Goal: Task Accomplishment & Management: Manage account settings

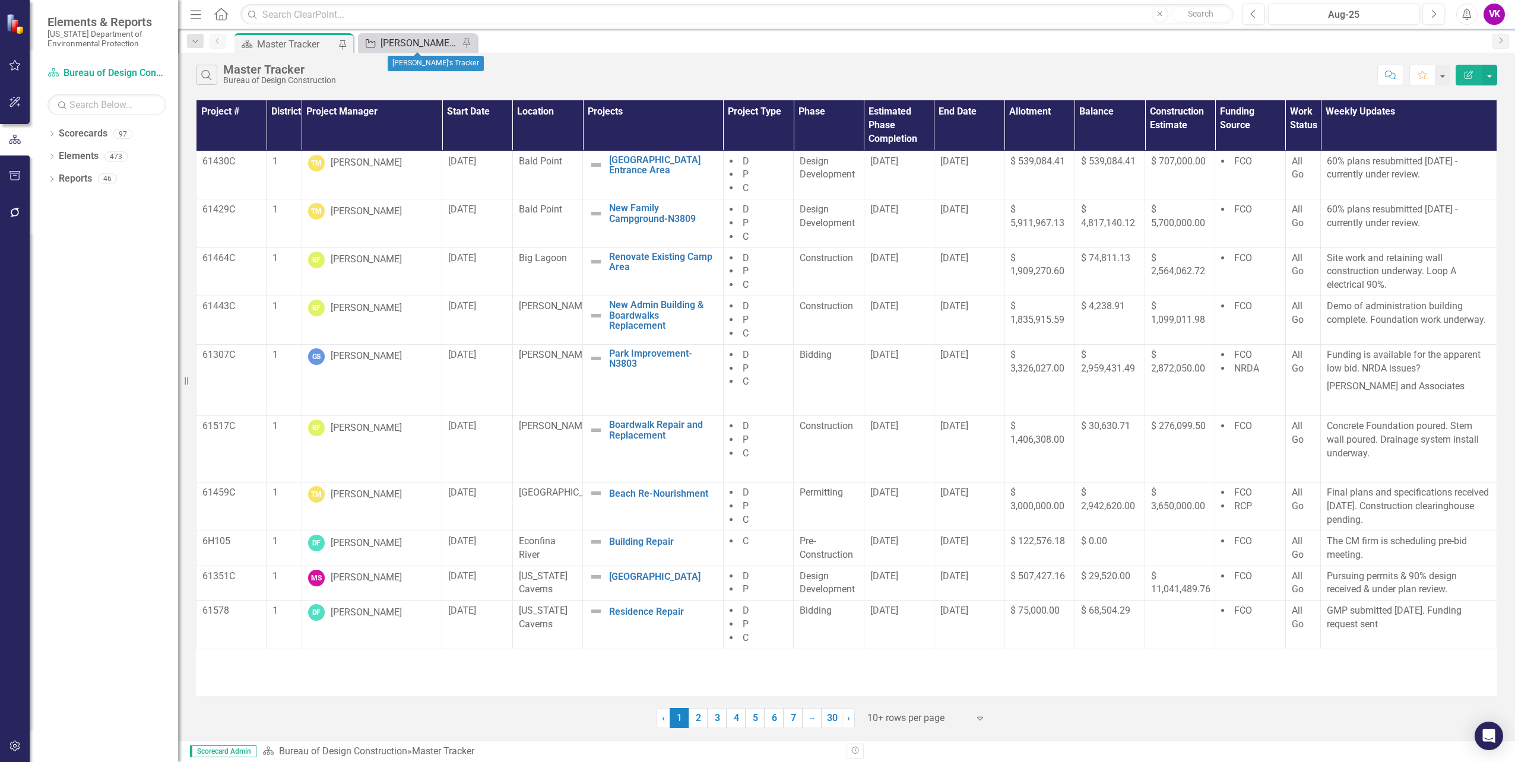
click at [415, 44] on div "[PERSON_NAME]'s Tracker" at bounding box center [420, 43] width 78 height 15
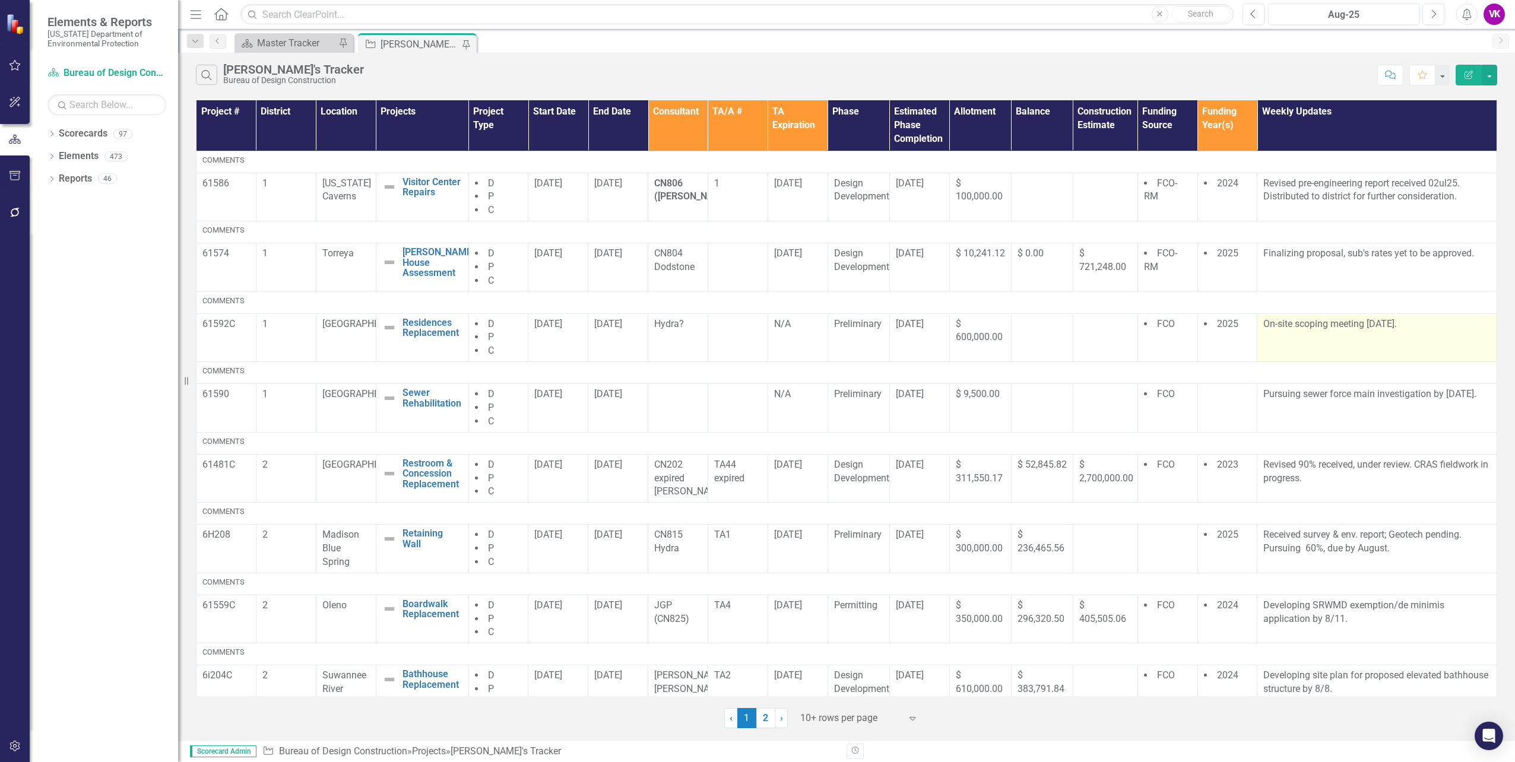
click at [1312, 324] on p "On-site scoping meeting [DATE]." at bounding box center [1377, 325] width 227 height 14
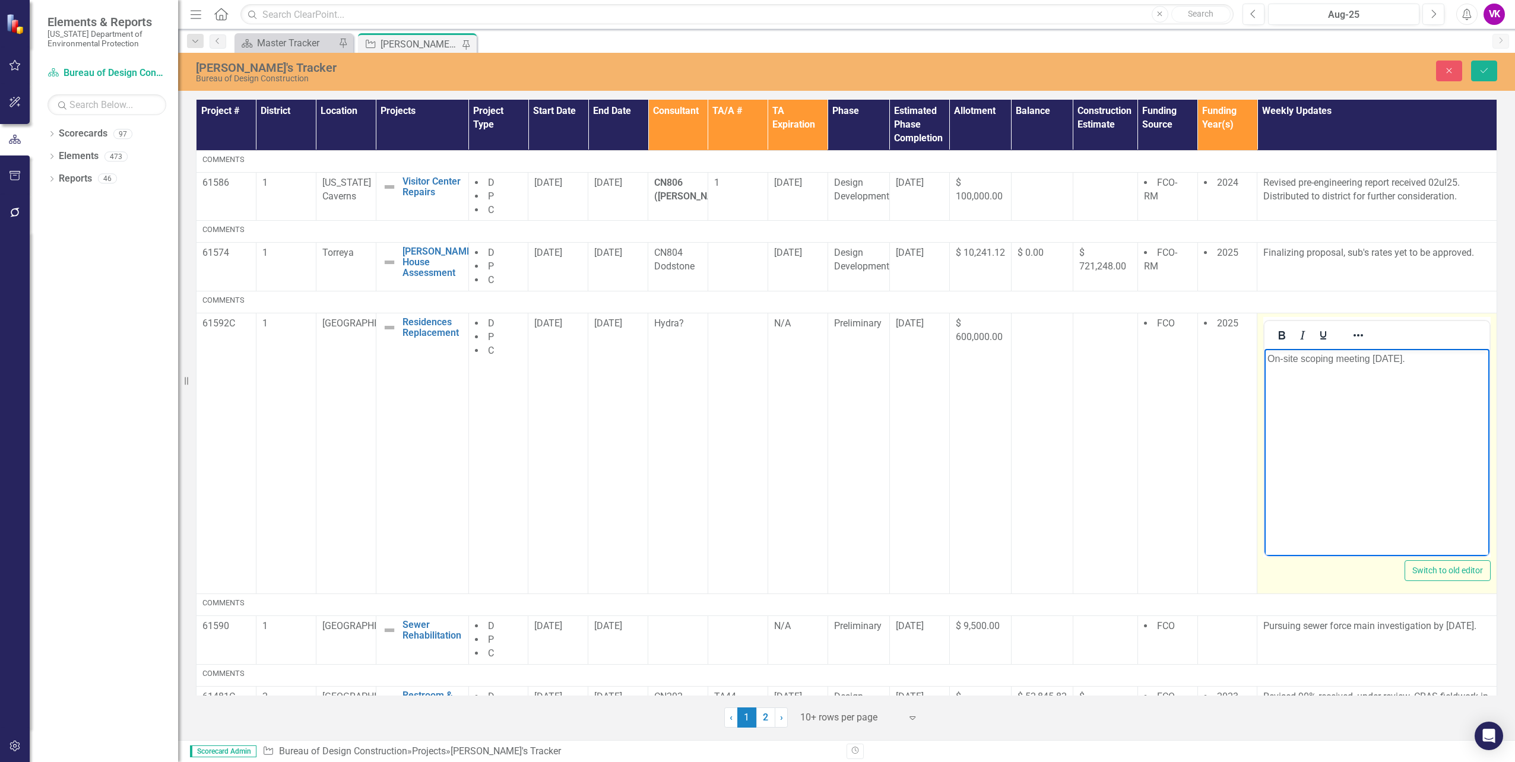
click at [1269, 357] on p "On-site scoping meeting [DATE]." at bounding box center [1377, 359] width 219 height 14
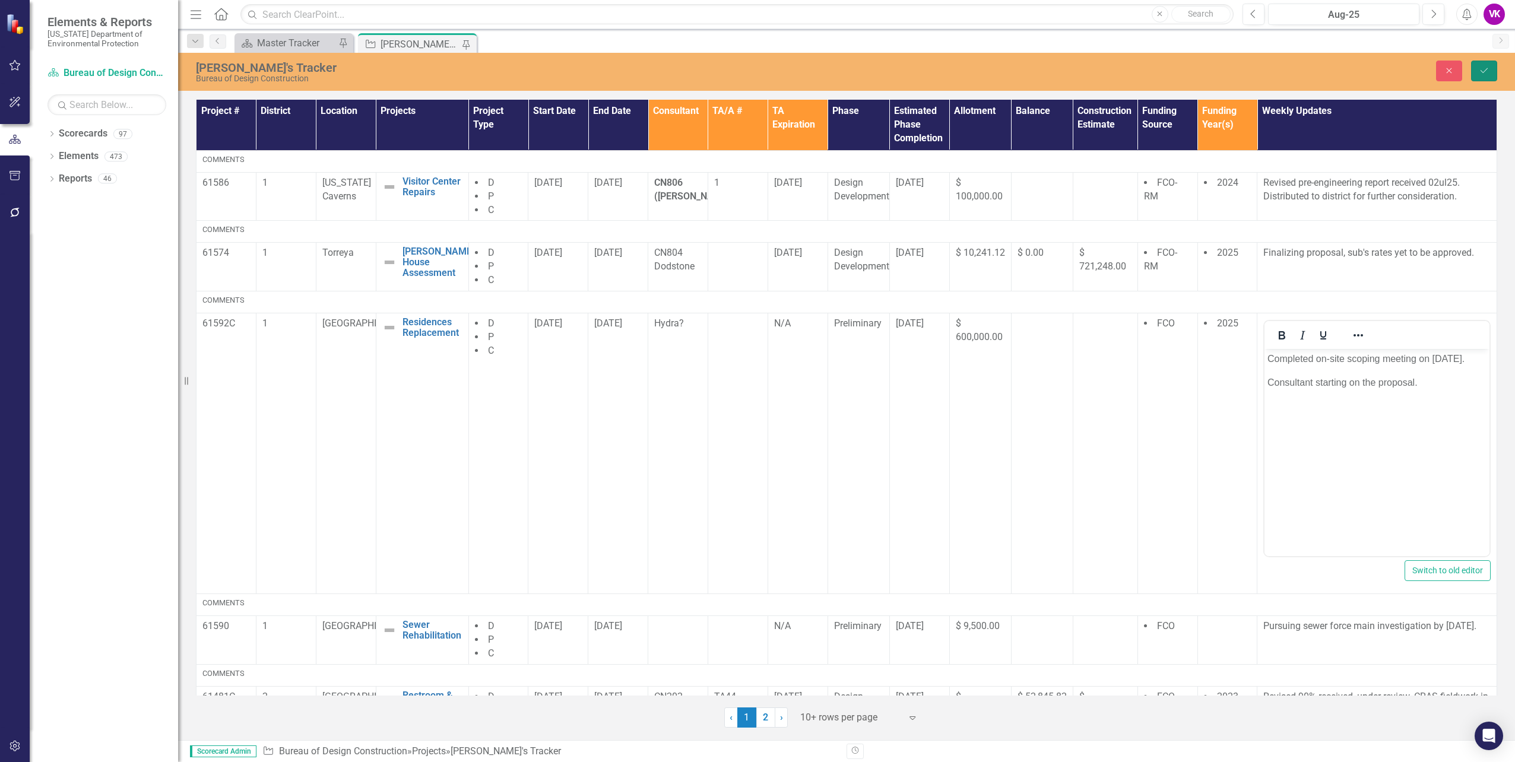
click at [1484, 74] on icon "Save" at bounding box center [1484, 71] width 11 height 8
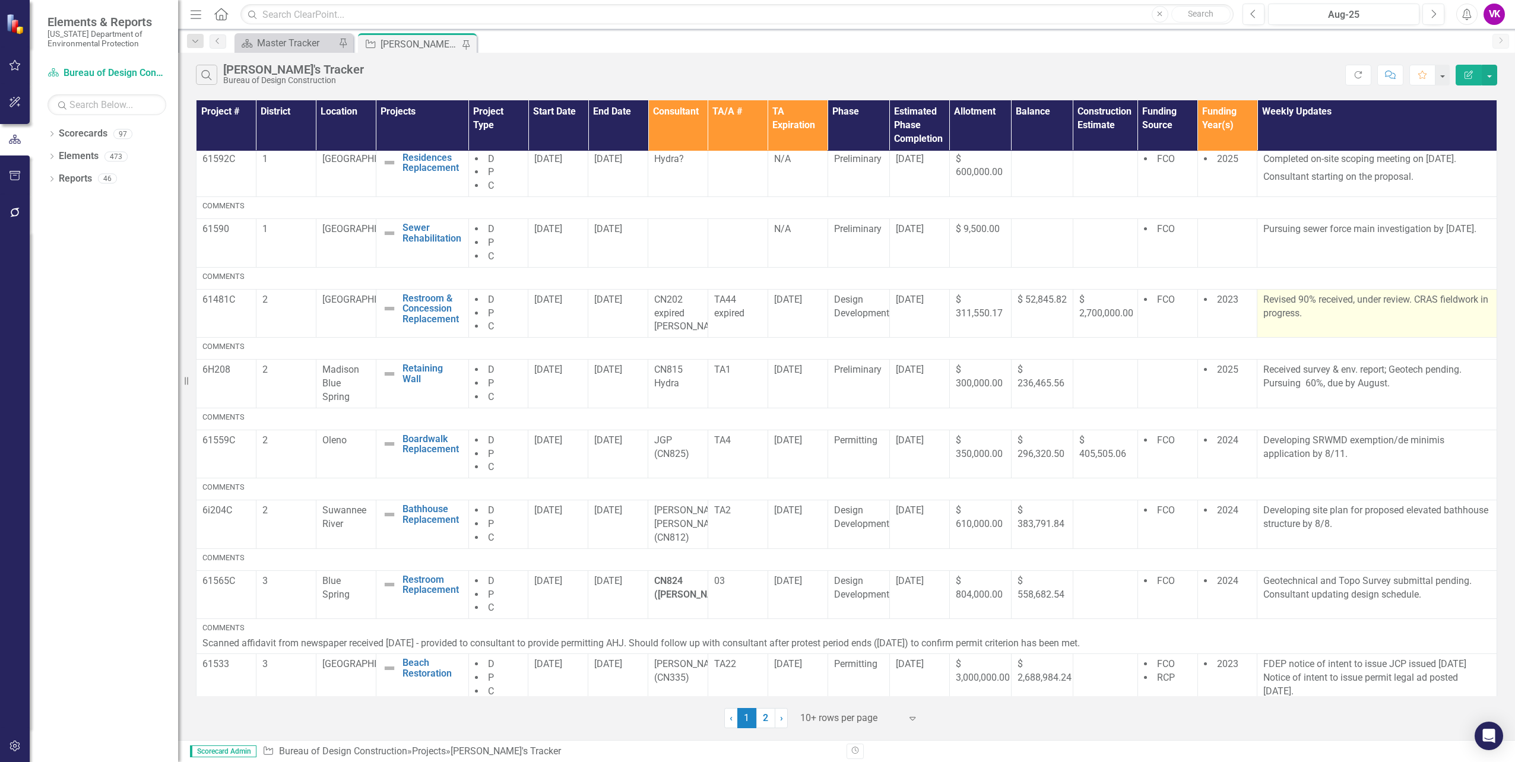
scroll to position [190, 0]
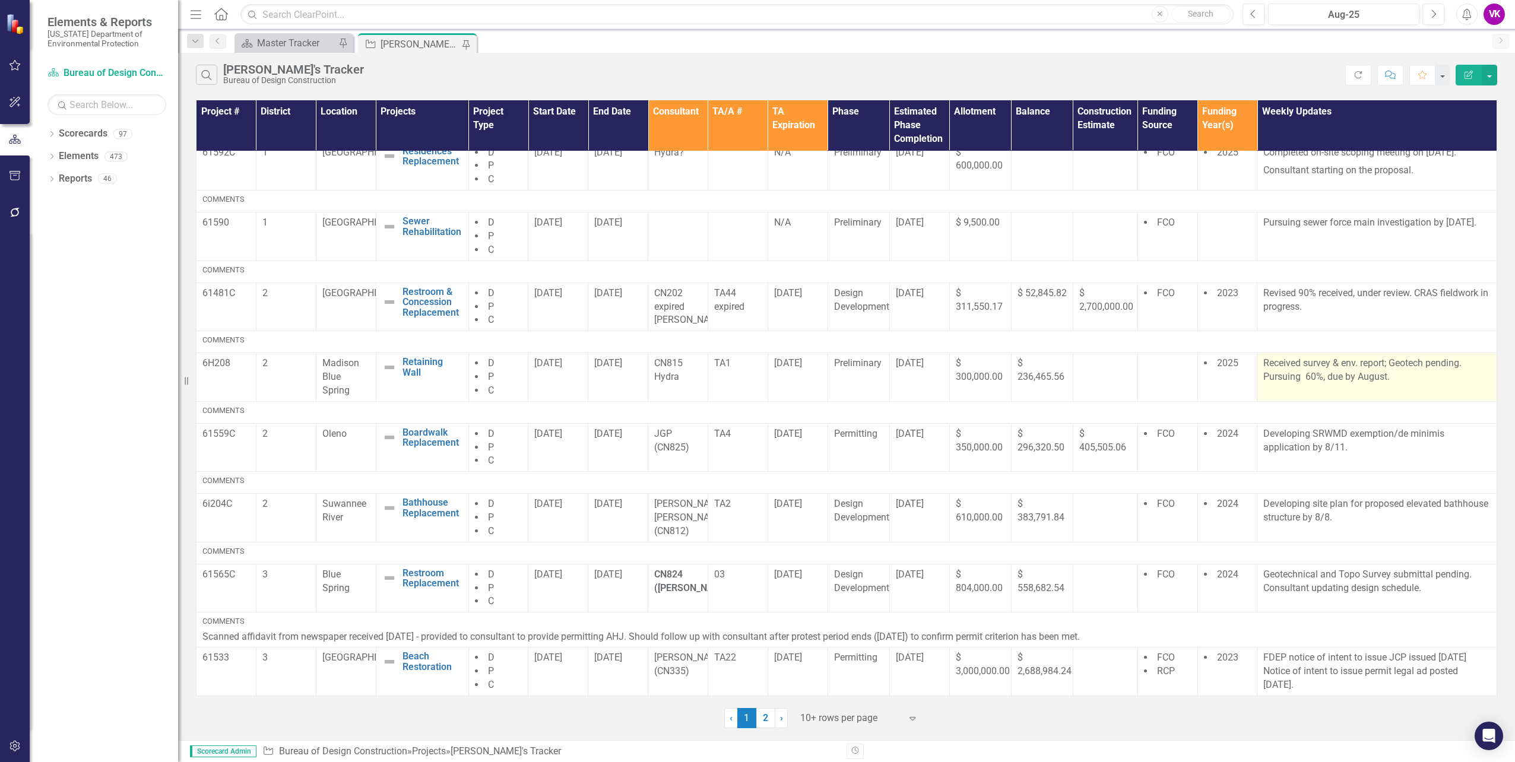
click at [1287, 368] on p "Received survey & env. report; Geotech pending. Pursuing 60%, due by August." at bounding box center [1377, 370] width 227 height 27
click at [1276, 366] on p "Received survey & env. report; Geotech pending. Pursuing 60%, due by August." at bounding box center [1377, 370] width 227 height 27
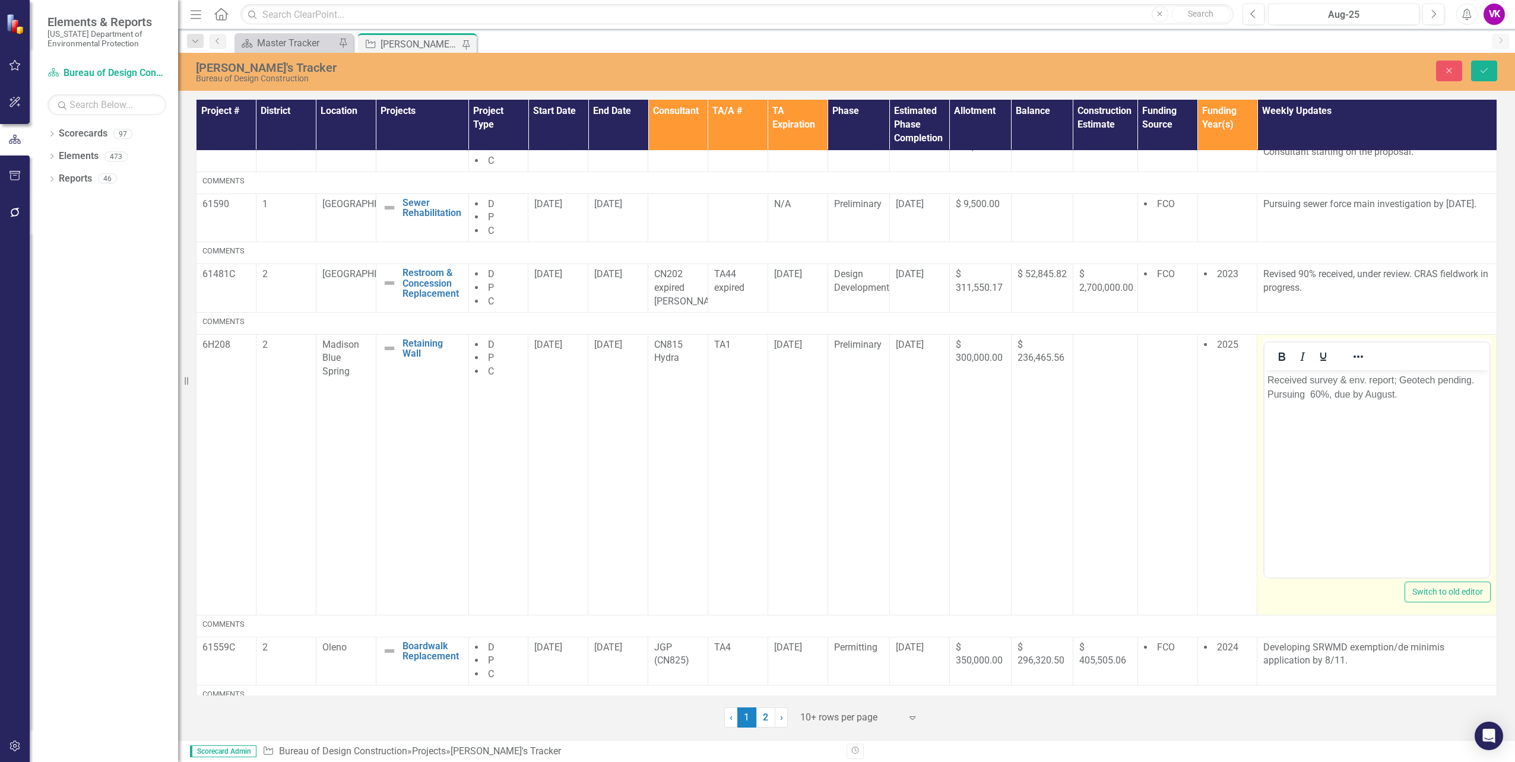
scroll to position [0, 0]
drag, startPoint x: 2541, startPoint y: 736, endPoint x: 1312, endPoint y: 379, distance: 1279.4
click at [1312, 379] on p "Received survey & env. report; Geotech pending. Pursuing 60%, due by August." at bounding box center [1377, 387] width 219 height 29
click at [1272, 379] on p "Received survey & env. report; Geotech pending. Pursuing 60%, due by August." at bounding box center [1377, 387] width 219 height 29
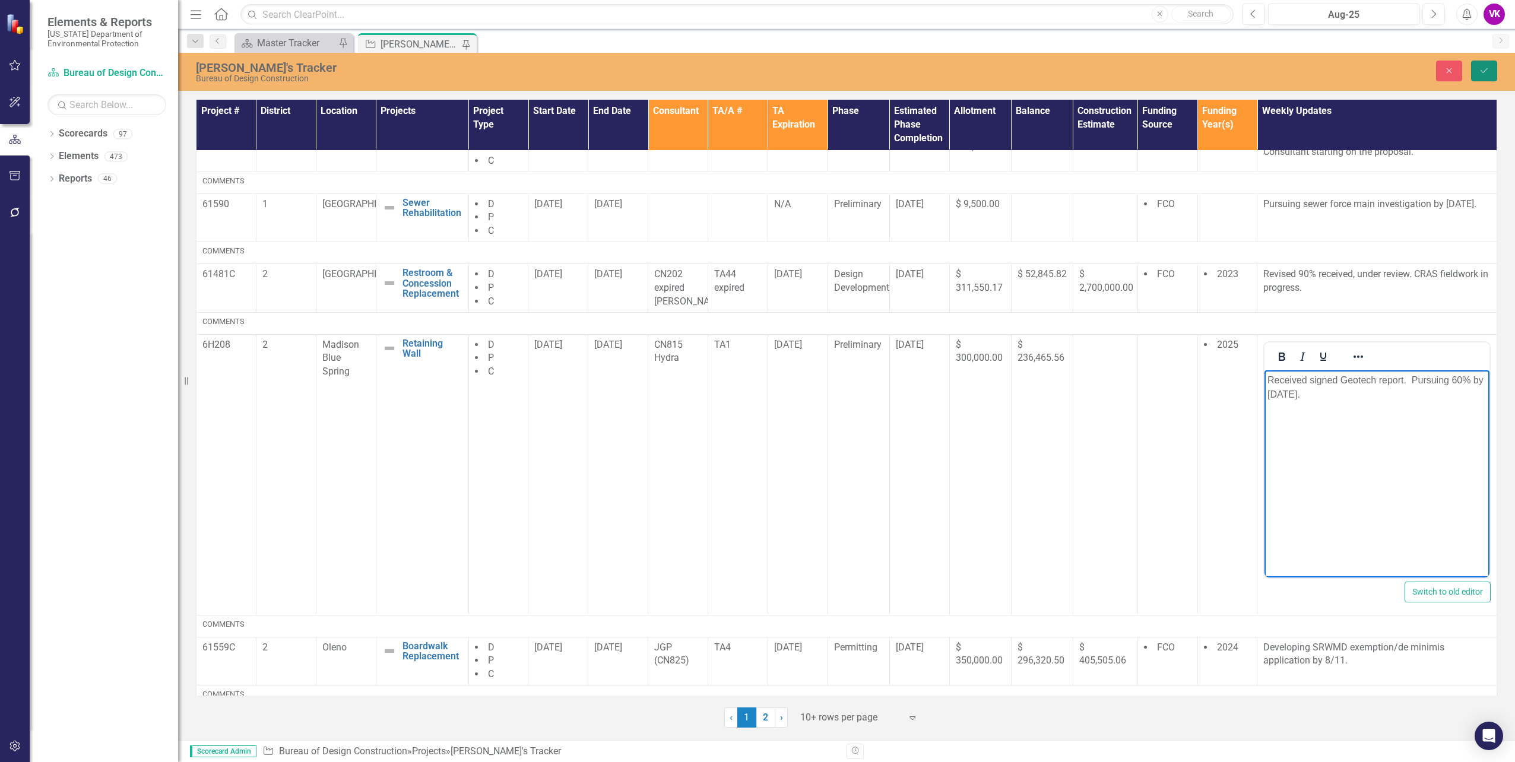
click at [1485, 75] on button "Save" at bounding box center [1485, 71] width 26 height 21
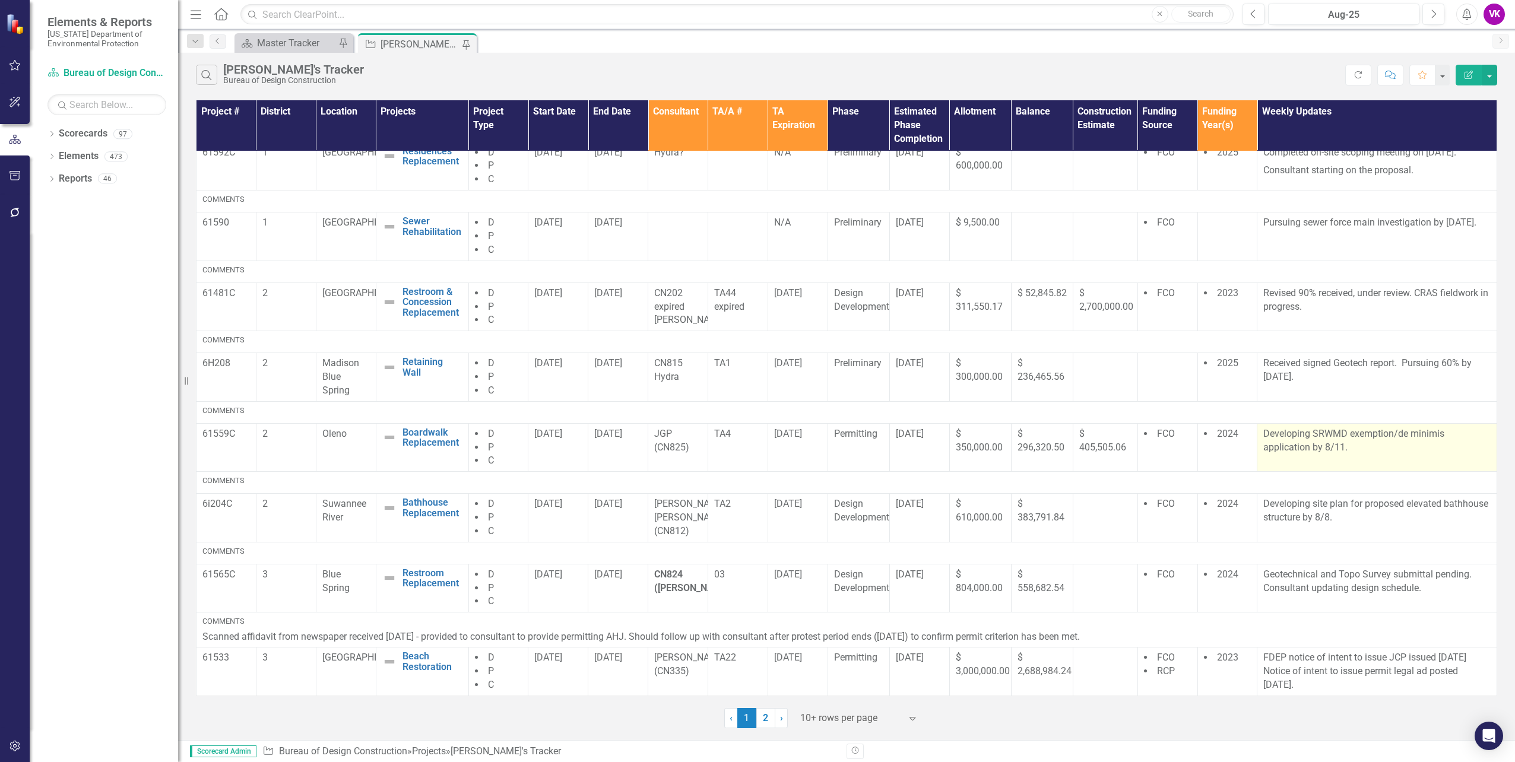
scroll to position [190, 0]
click at [767, 719] on link "2" at bounding box center [766, 718] width 19 height 20
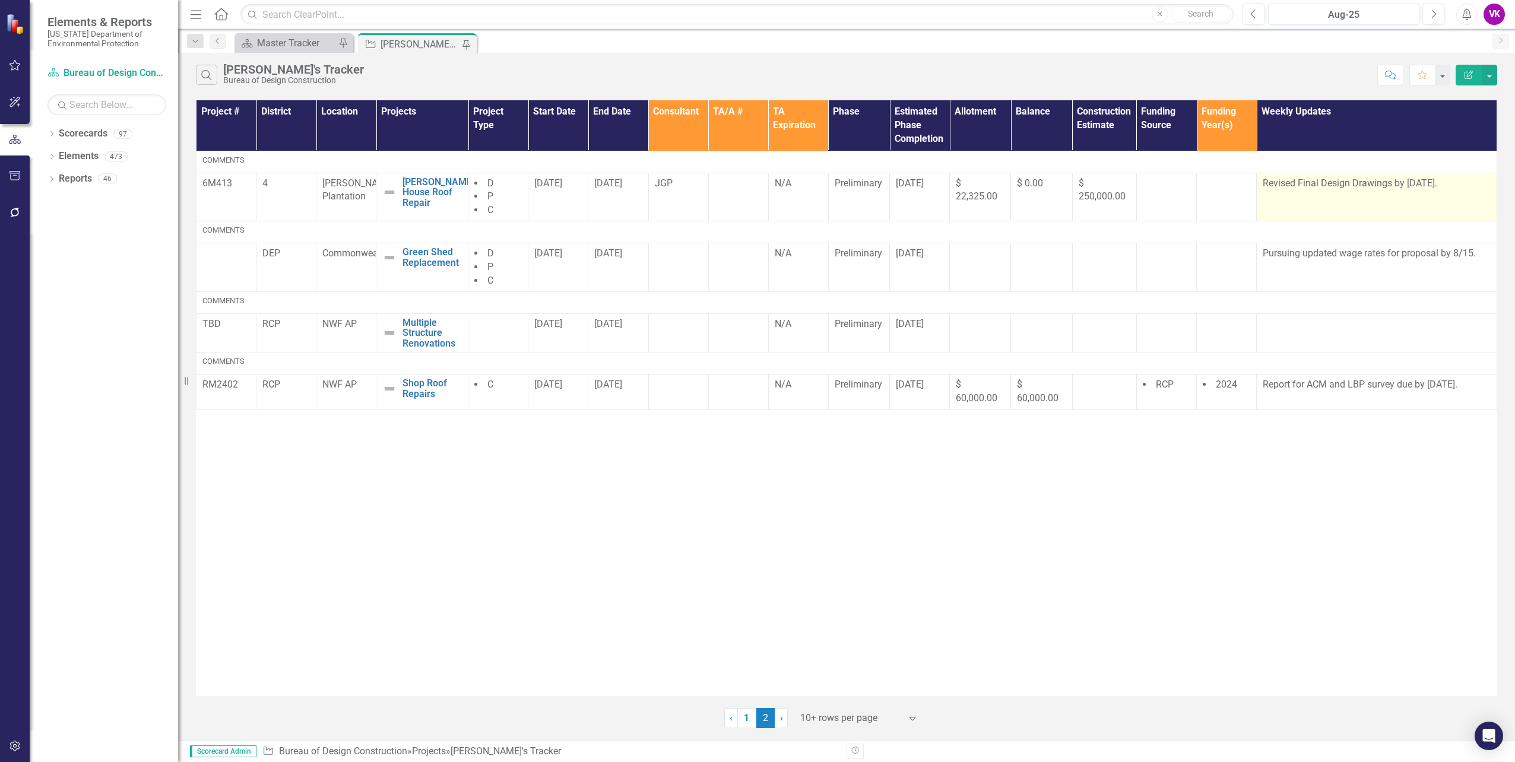
click at [1267, 182] on p "Revised Final Design Drawings by [DATE]." at bounding box center [1377, 184] width 228 height 14
click at [1265, 182] on p "Revised Final Design Drawings by [DATE]." at bounding box center [1377, 184] width 228 height 14
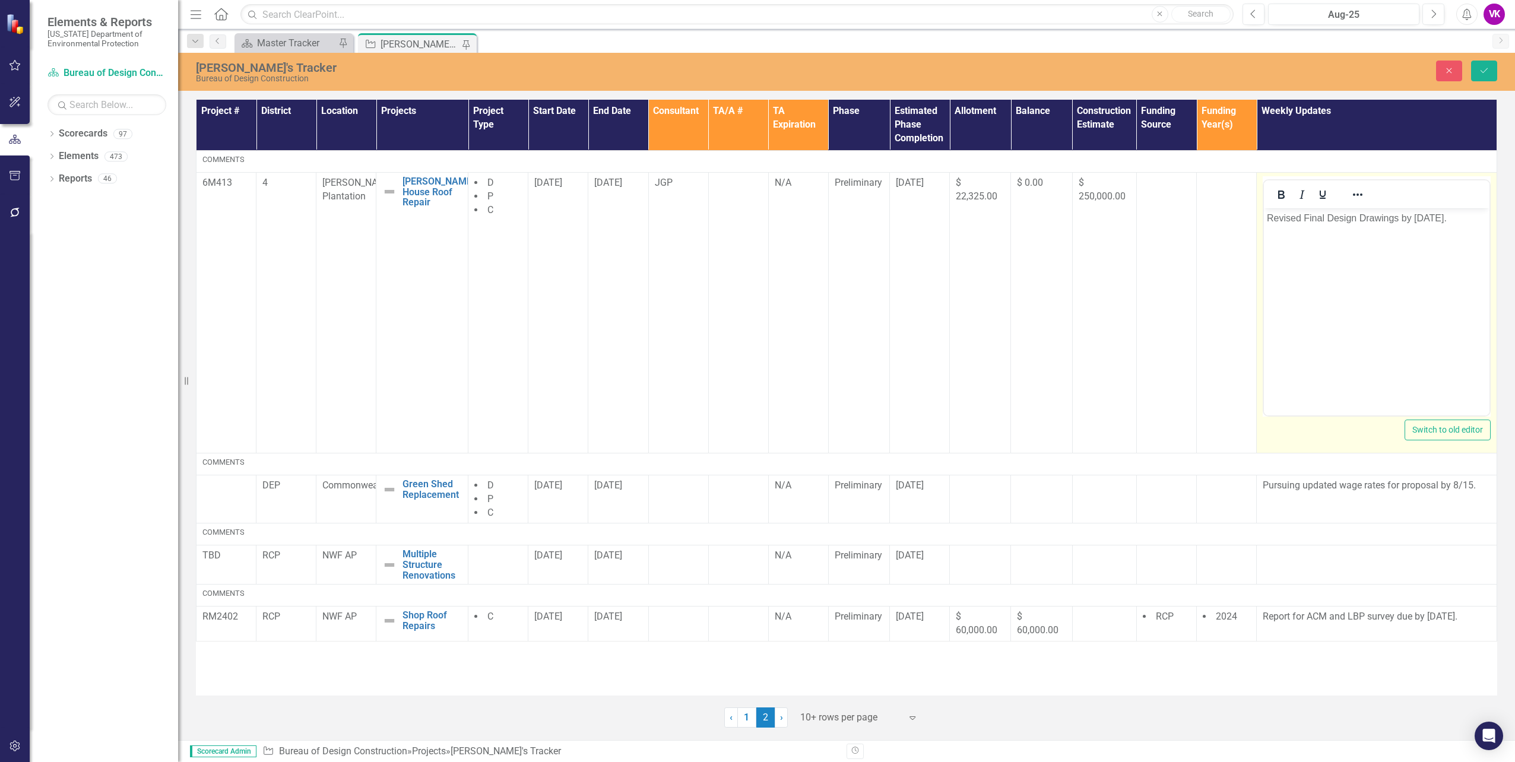
click at [1434, 222] on p "Revised Final Design Drawings by [DATE]." at bounding box center [1377, 218] width 220 height 14
click at [1488, 74] on button "Save" at bounding box center [1485, 71] width 26 height 21
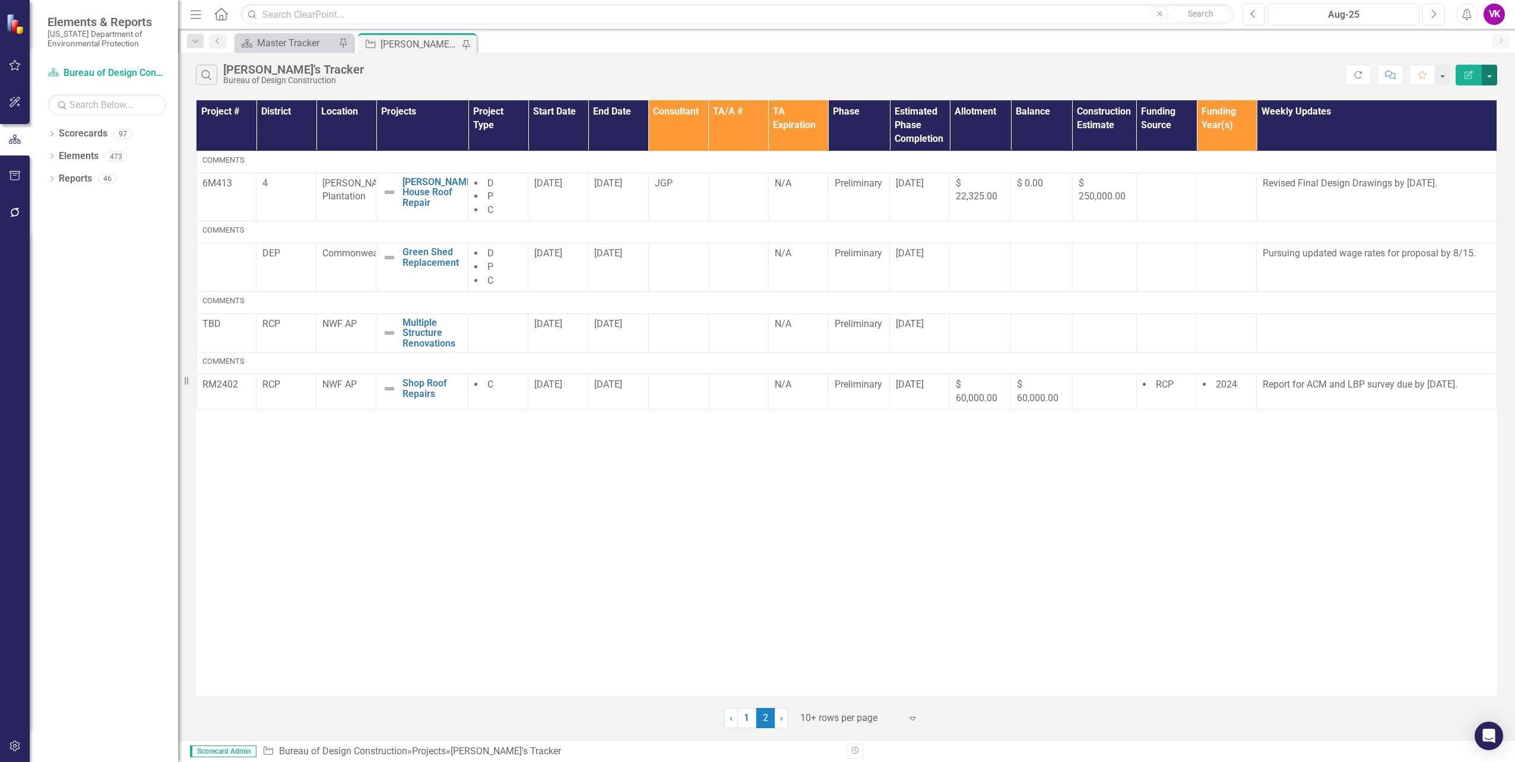
click at [1490, 75] on button "button" at bounding box center [1489, 75] width 15 height 21
click at [1456, 122] on link "PDF Export to PDF" at bounding box center [1450, 121] width 94 height 22
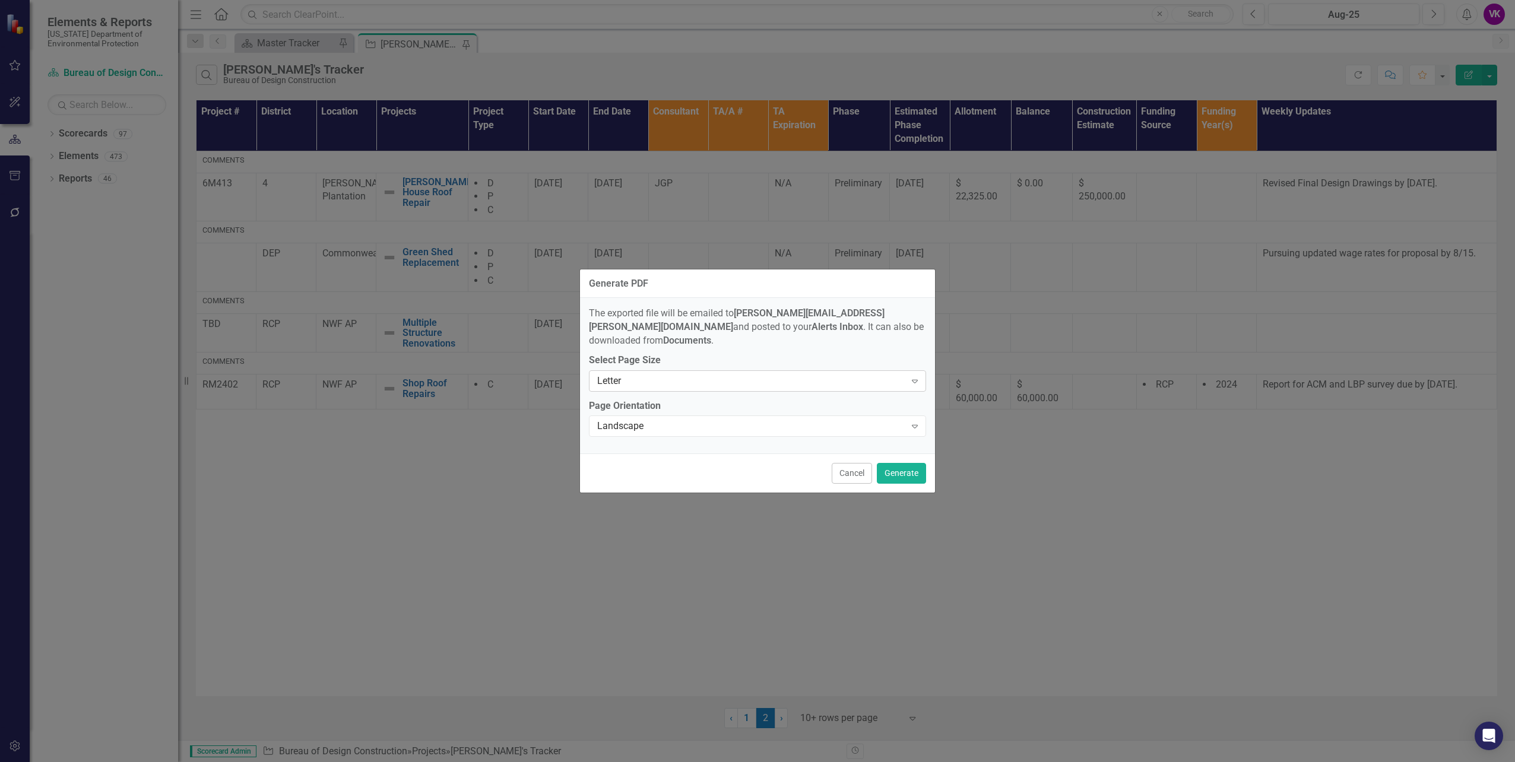
click at [917, 377] on icon "Expand" at bounding box center [915, 381] width 12 height 10
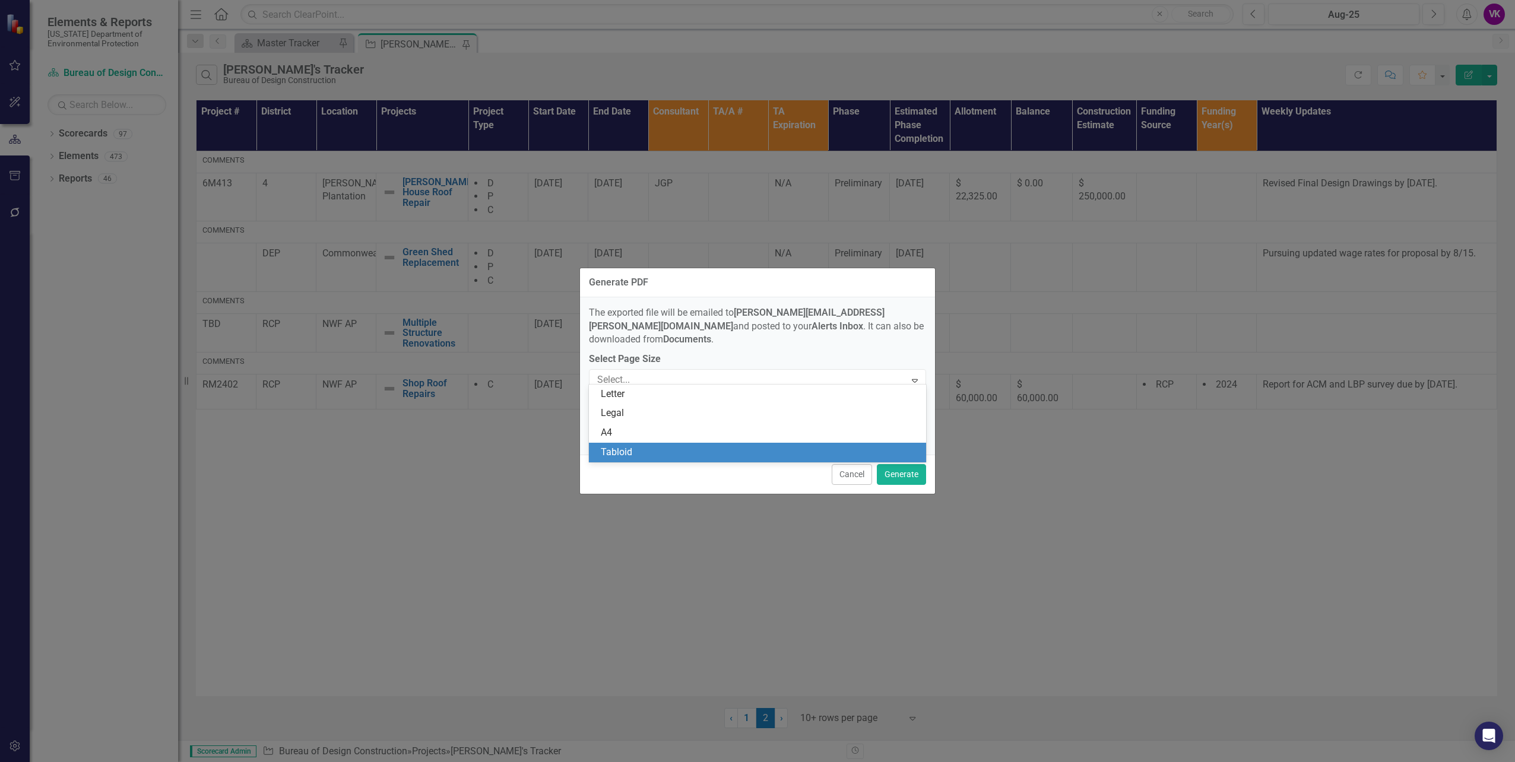
click at [663, 454] on div "Tabloid" at bounding box center [760, 453] width 318 height 14
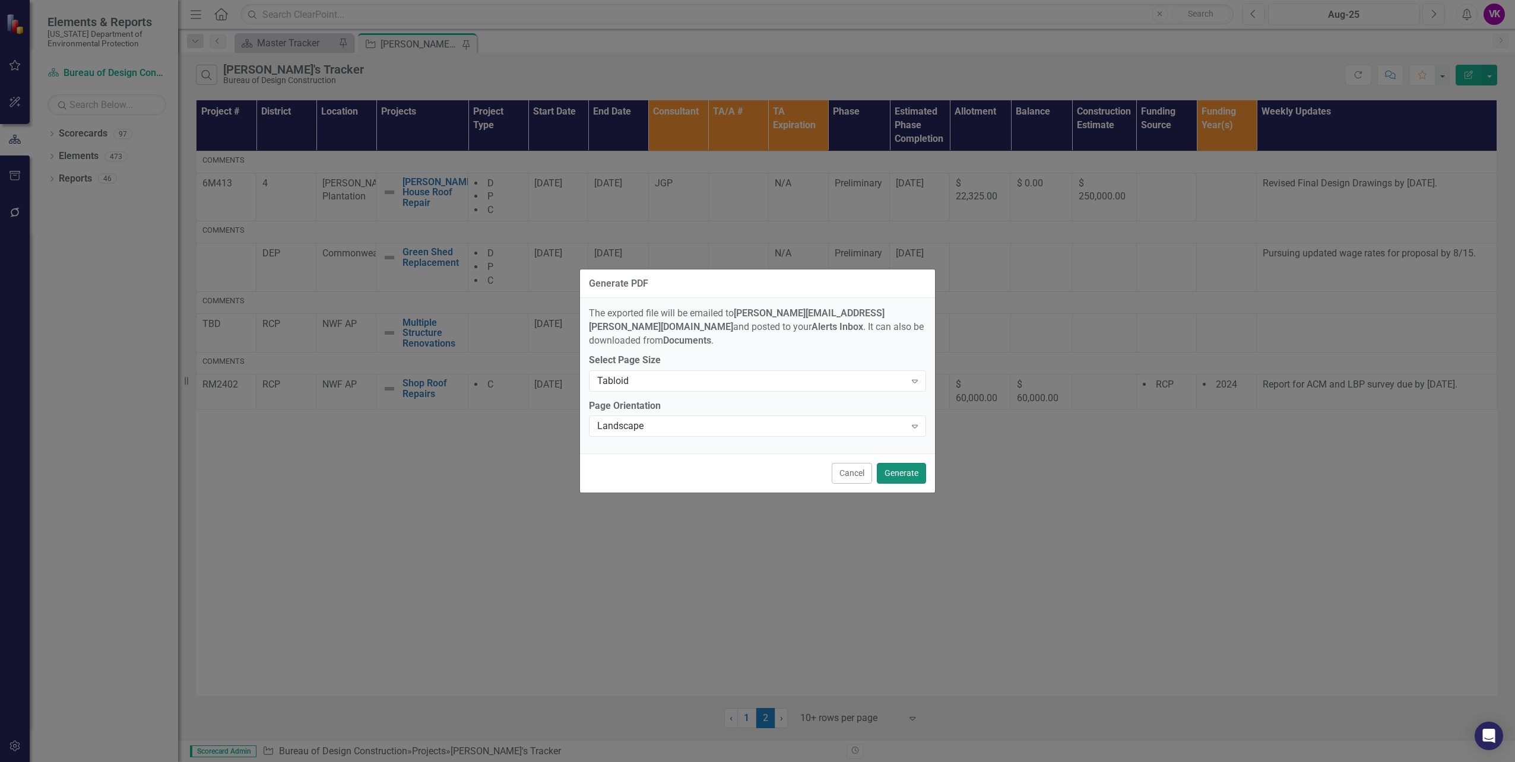
click at [898, 464] on button "Generate" at bounding box center [901, 473] width 49 height 21
